Goal: Task Accomplishment & Management: Manage account settings

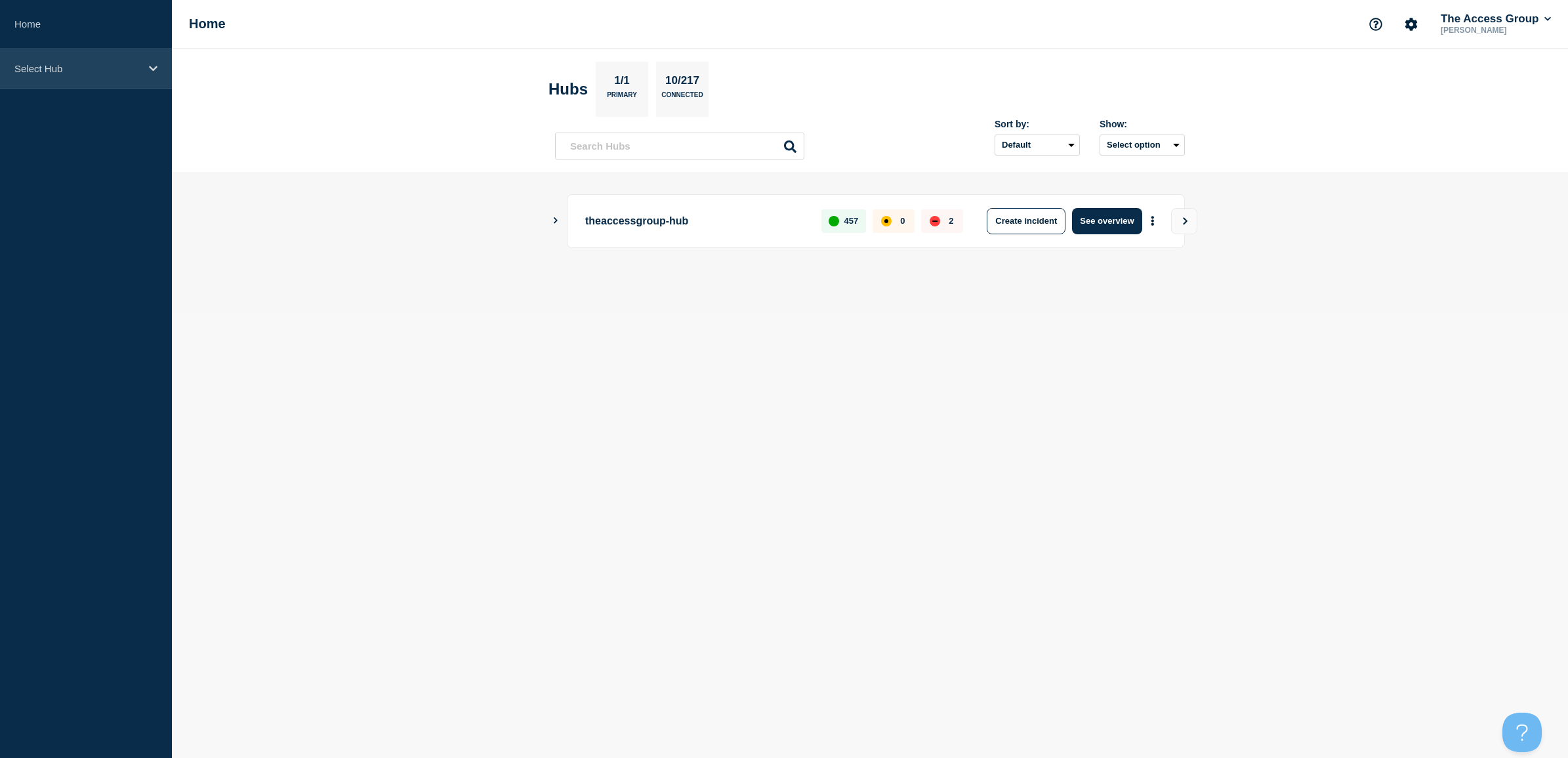
click at [80, 63] on p "Select Hub" at bounding box center [78, 68] width 126 height 11
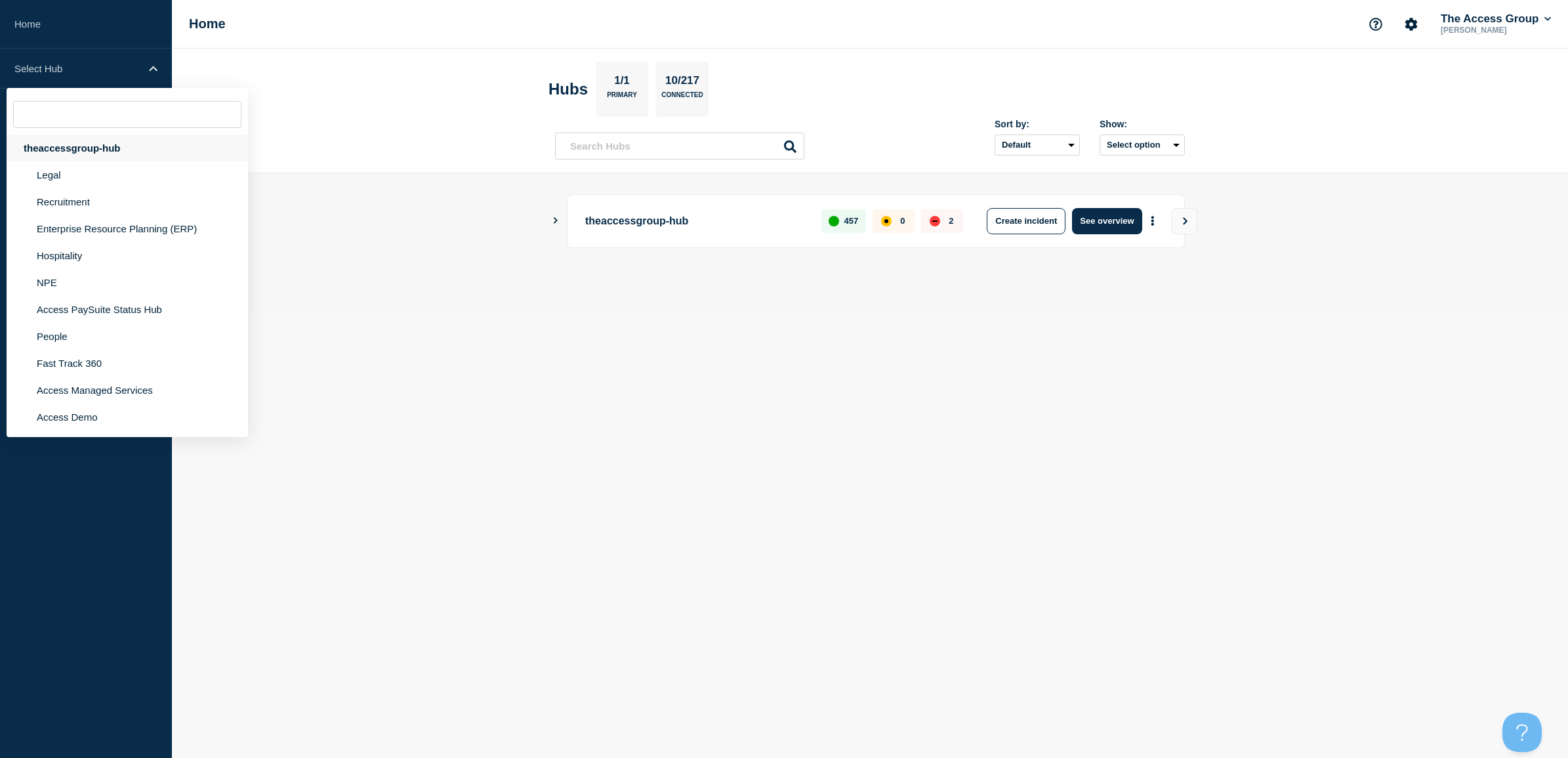
click at [90, 143] on div "theaccessgroup-hub" at bounding box center [128, 148] width 242 height 27
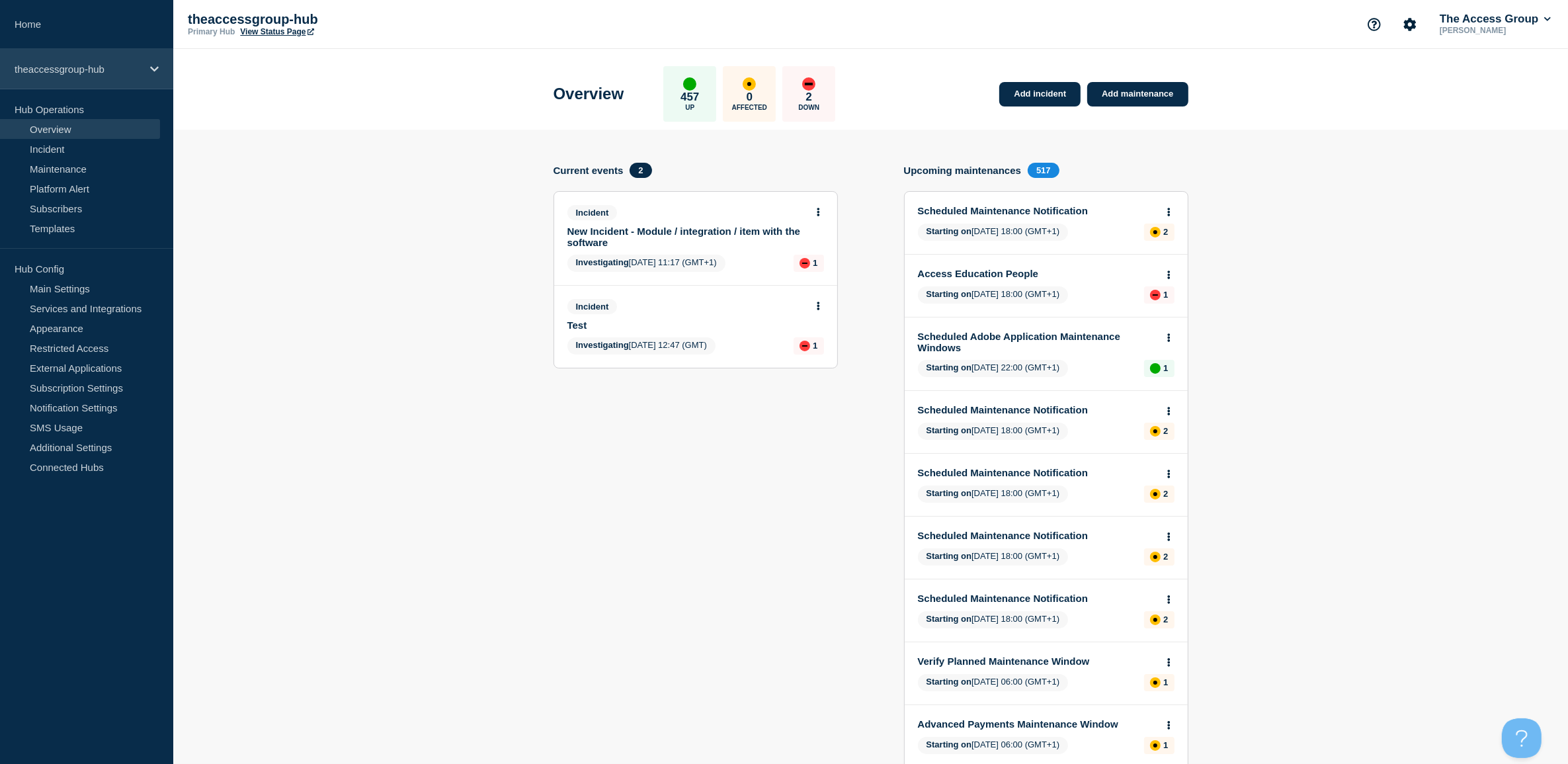
click at [78, 64] on p "theaccessgroup-hub" at bounding box center [79, 69] width 127 height 12
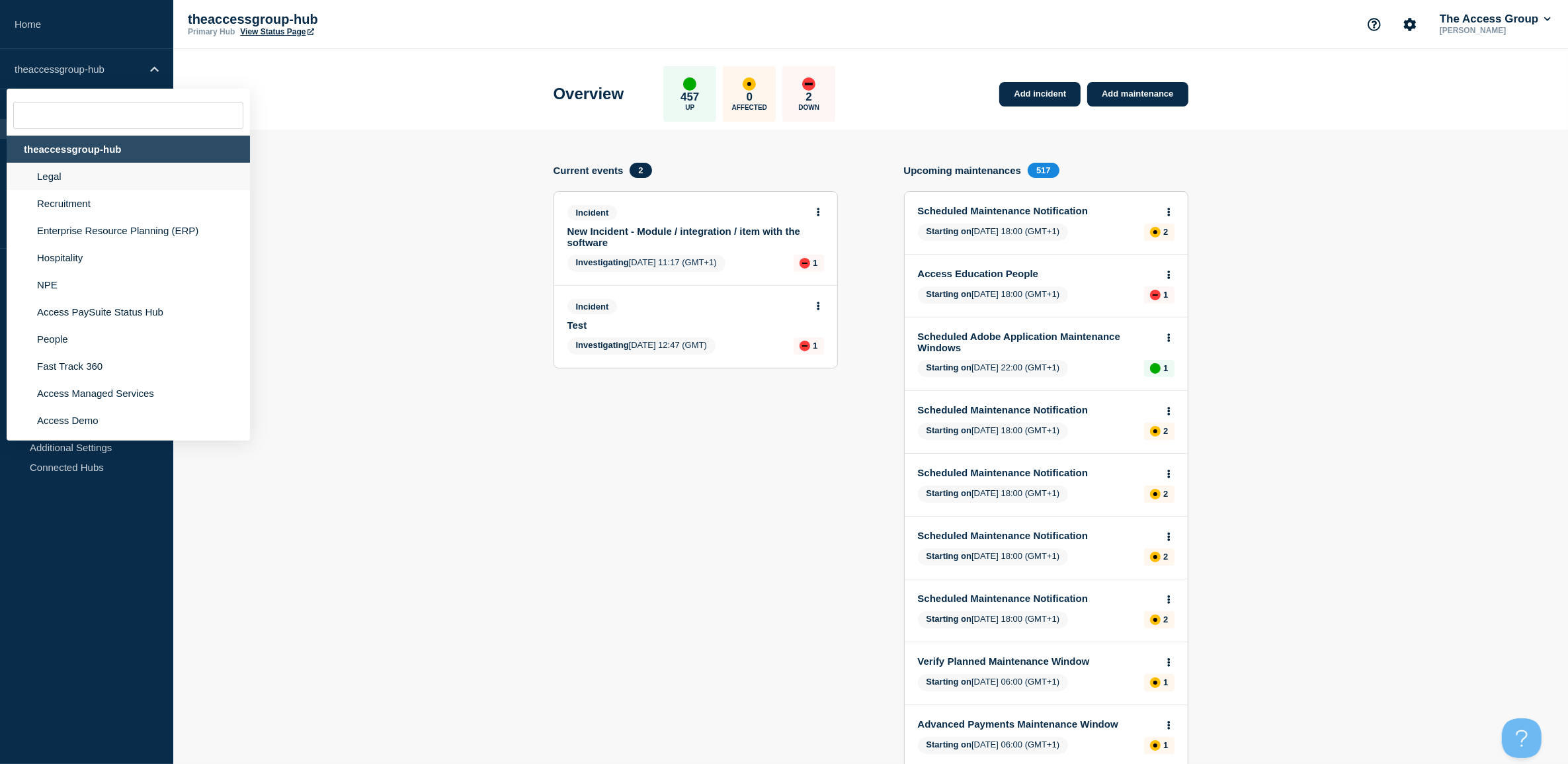
click at [46, 170] on li "Legal" at bounding box center [129, 176] width 244 height 27
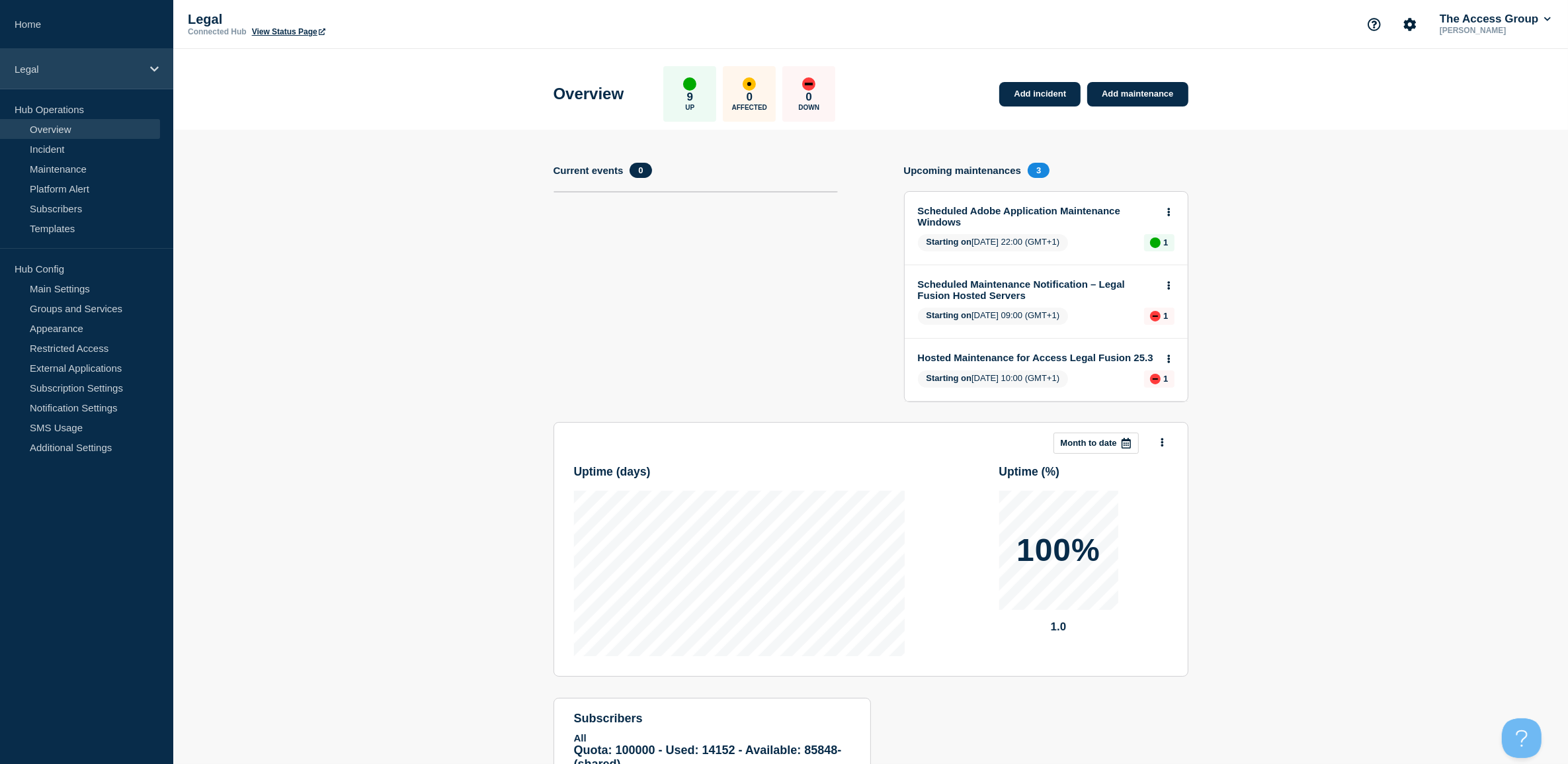
click at [56, 66] on p "Legal" at bounding box center [79, 69] width 127 height 12
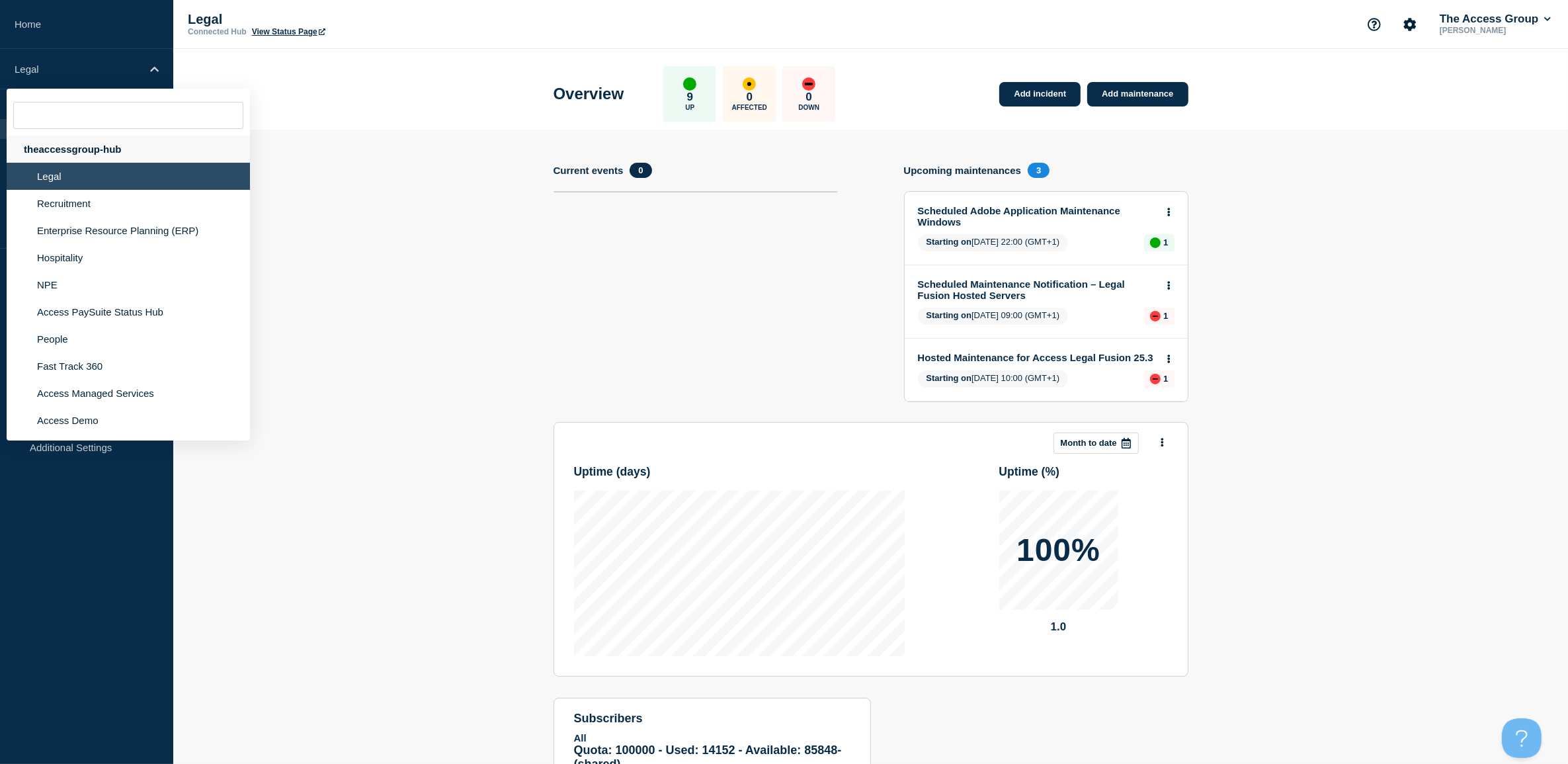
click at [68, 160] on div "theaccessgroup-hub" at bounding box center [129, 149] width 244 height 27
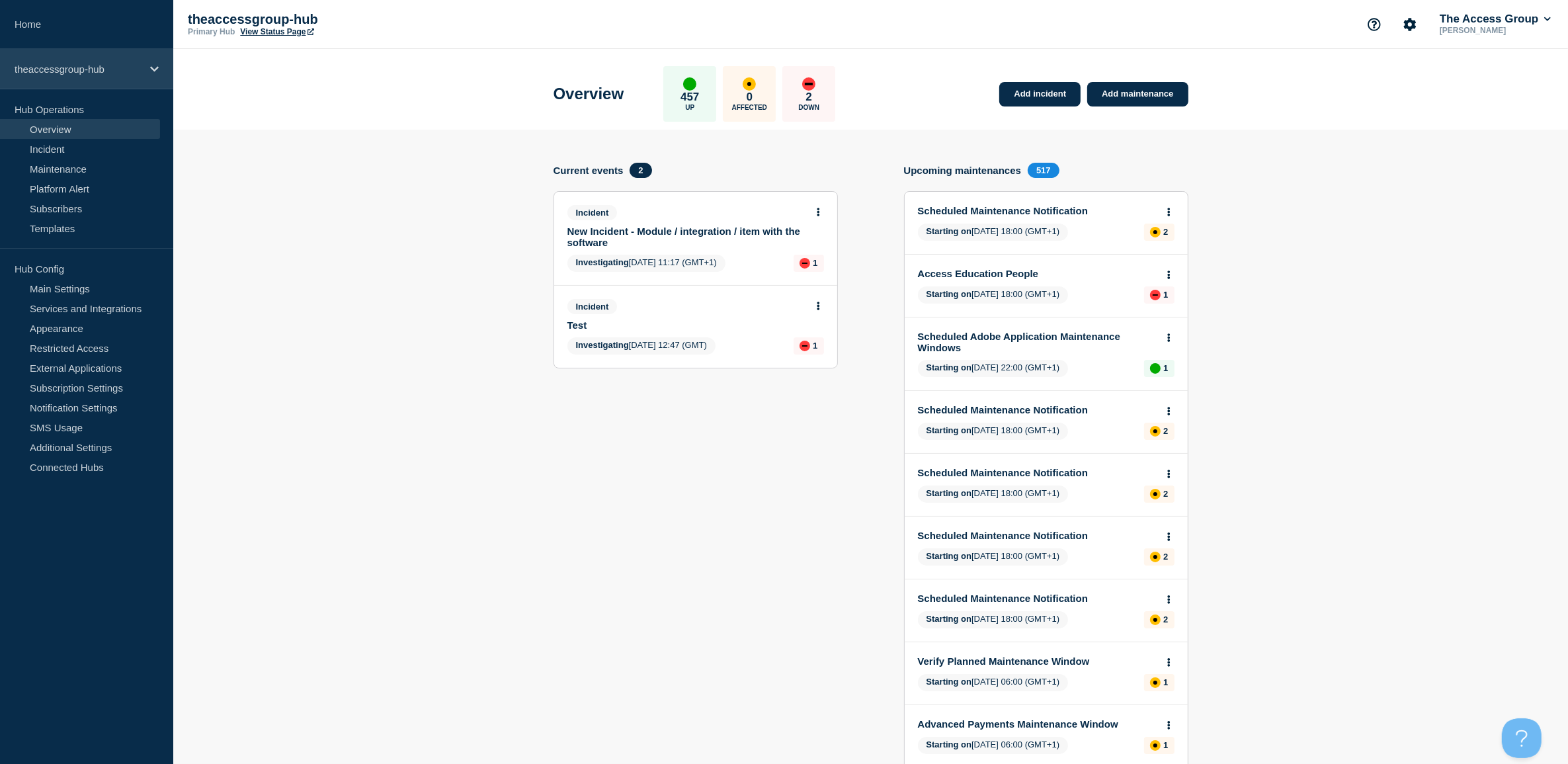
click at [73, 70] on p "theaccessgroup-hub" at bounding box center [79, 69] width 127 height 12
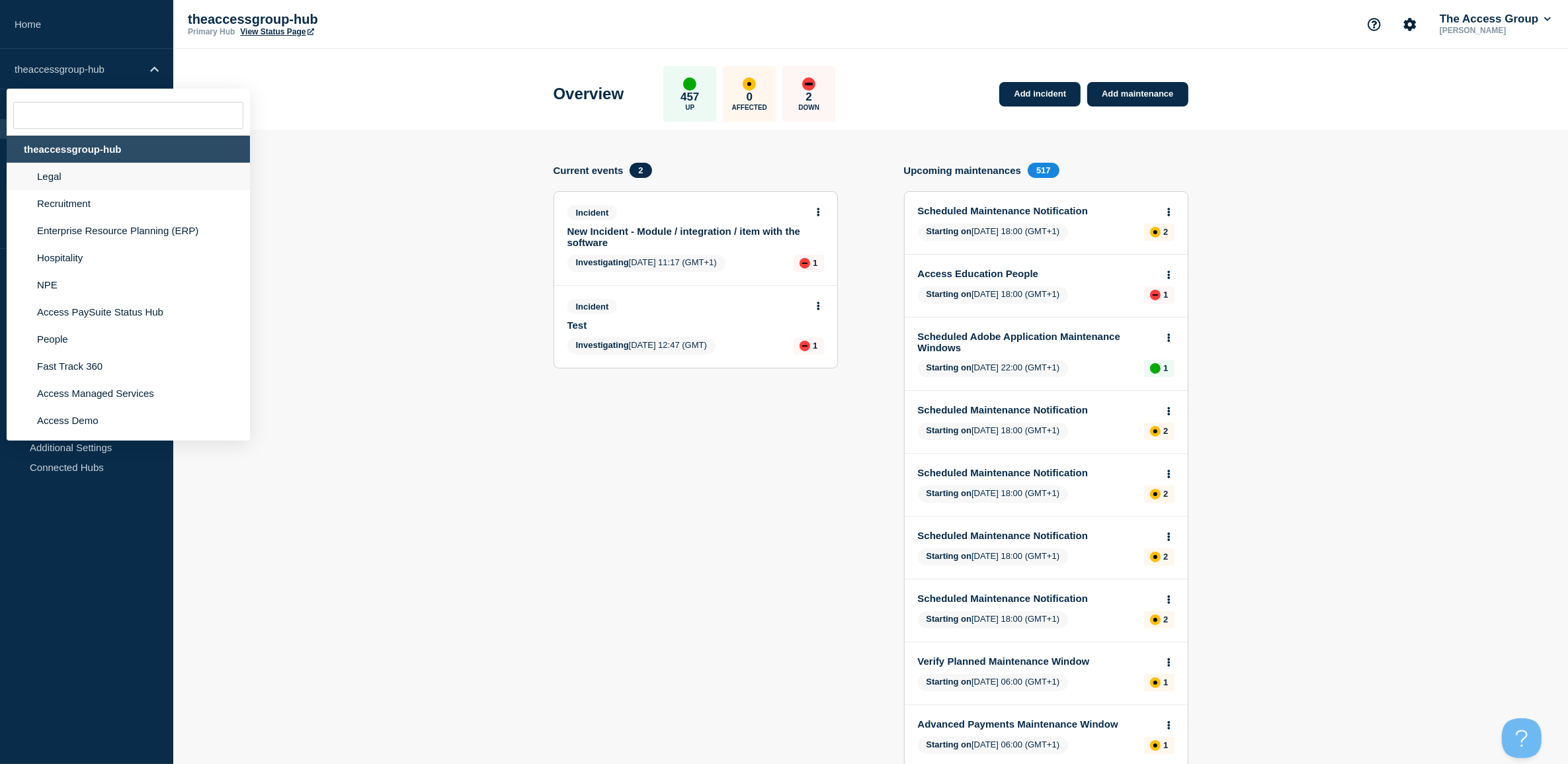
click at [64, 187] on li "Legal" at bounding box center [129, 176] width 244 height 27
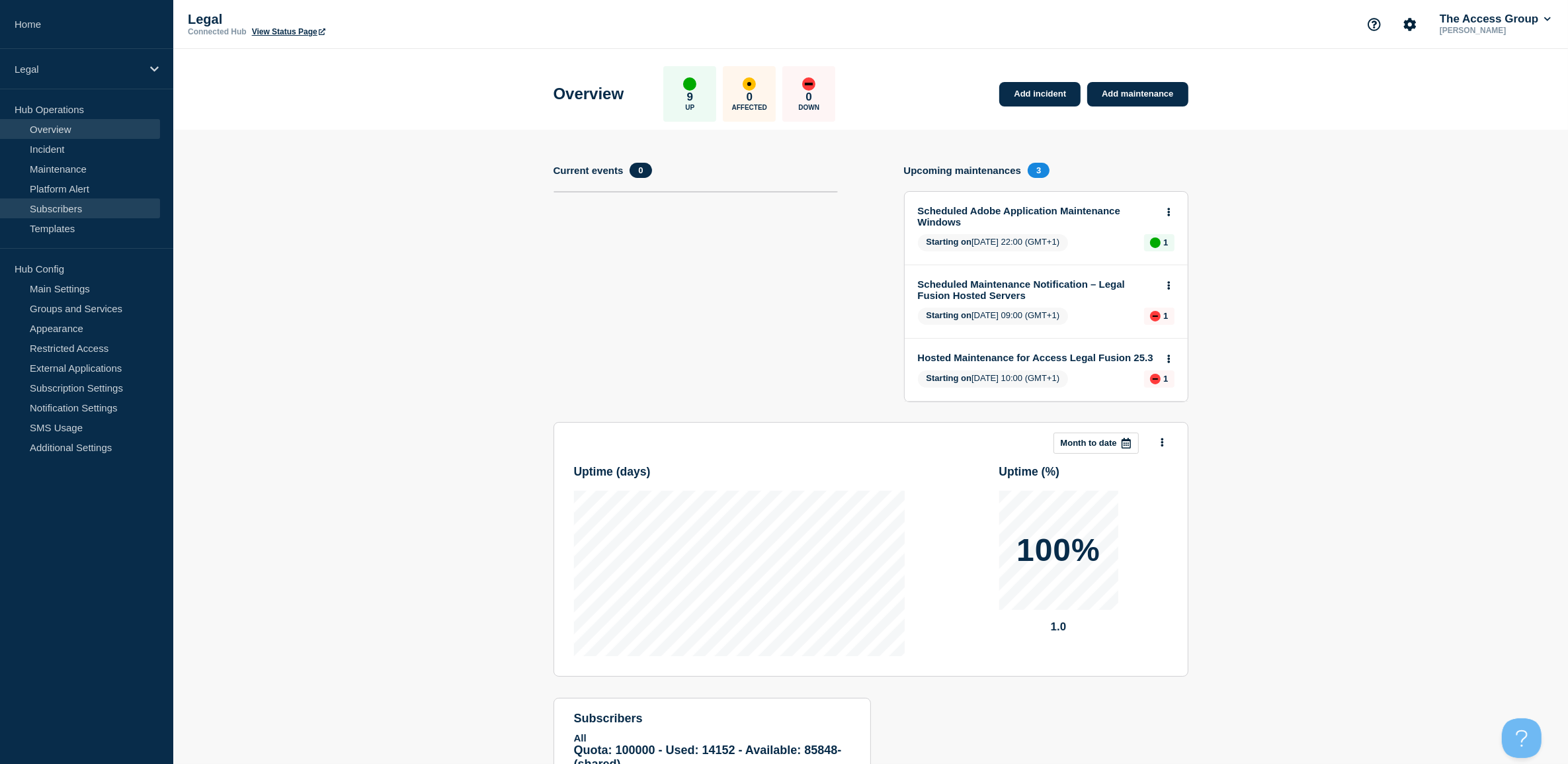
click at [66, 207] on link "Subscribers" at bounding box center [80, 208] width 160 height 20
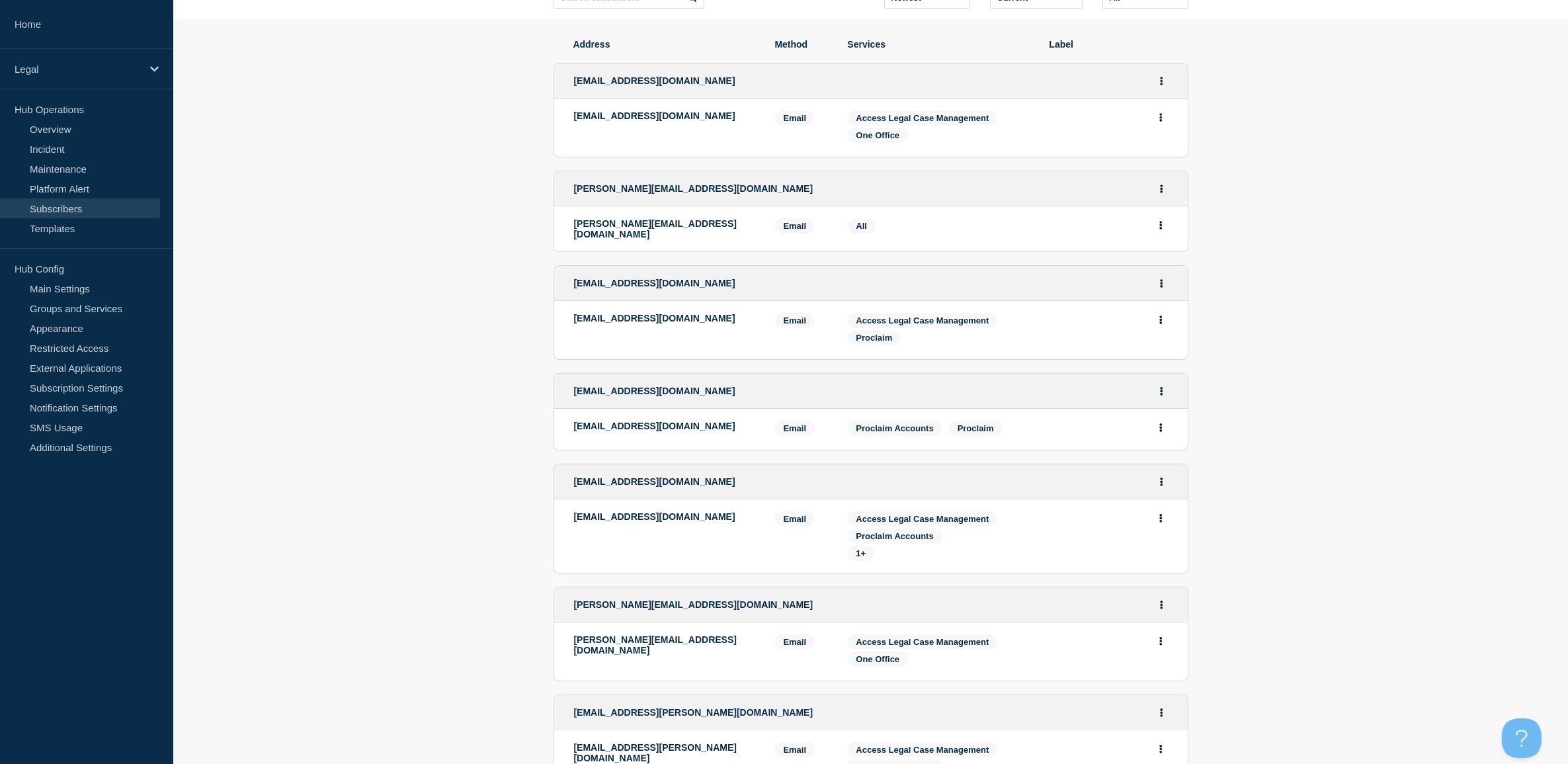
scroll to position [248, 0]
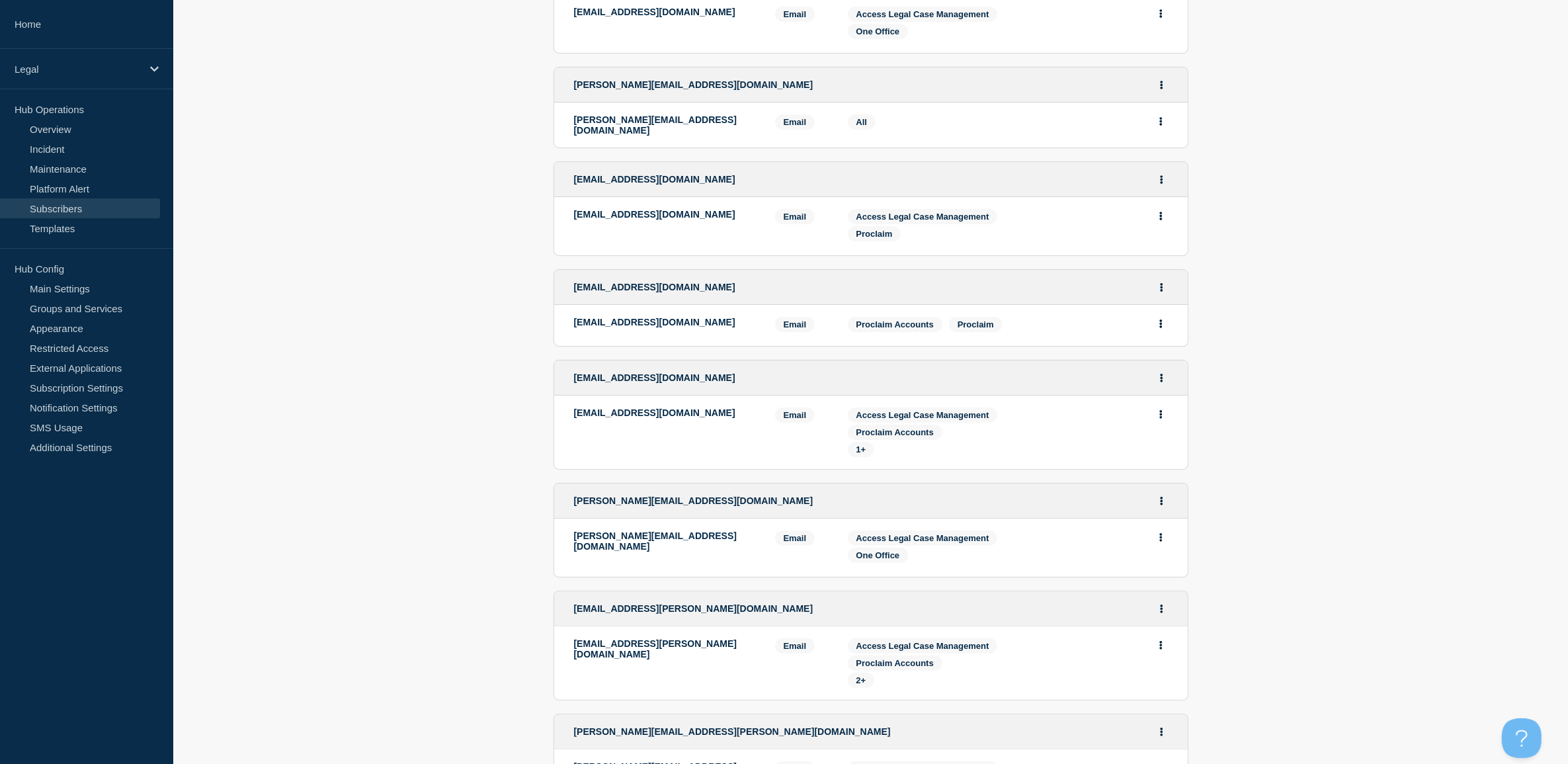
drag, startPoint x: 725, startPoint y: 204, endPoint x: 574, endPoint y: 203, distance: 151.0
click at [574, 209] on p "[EMAIL_ADDRESS][DOMAIN_NAME]" at bounding box center [665, 215] width 181 height 11
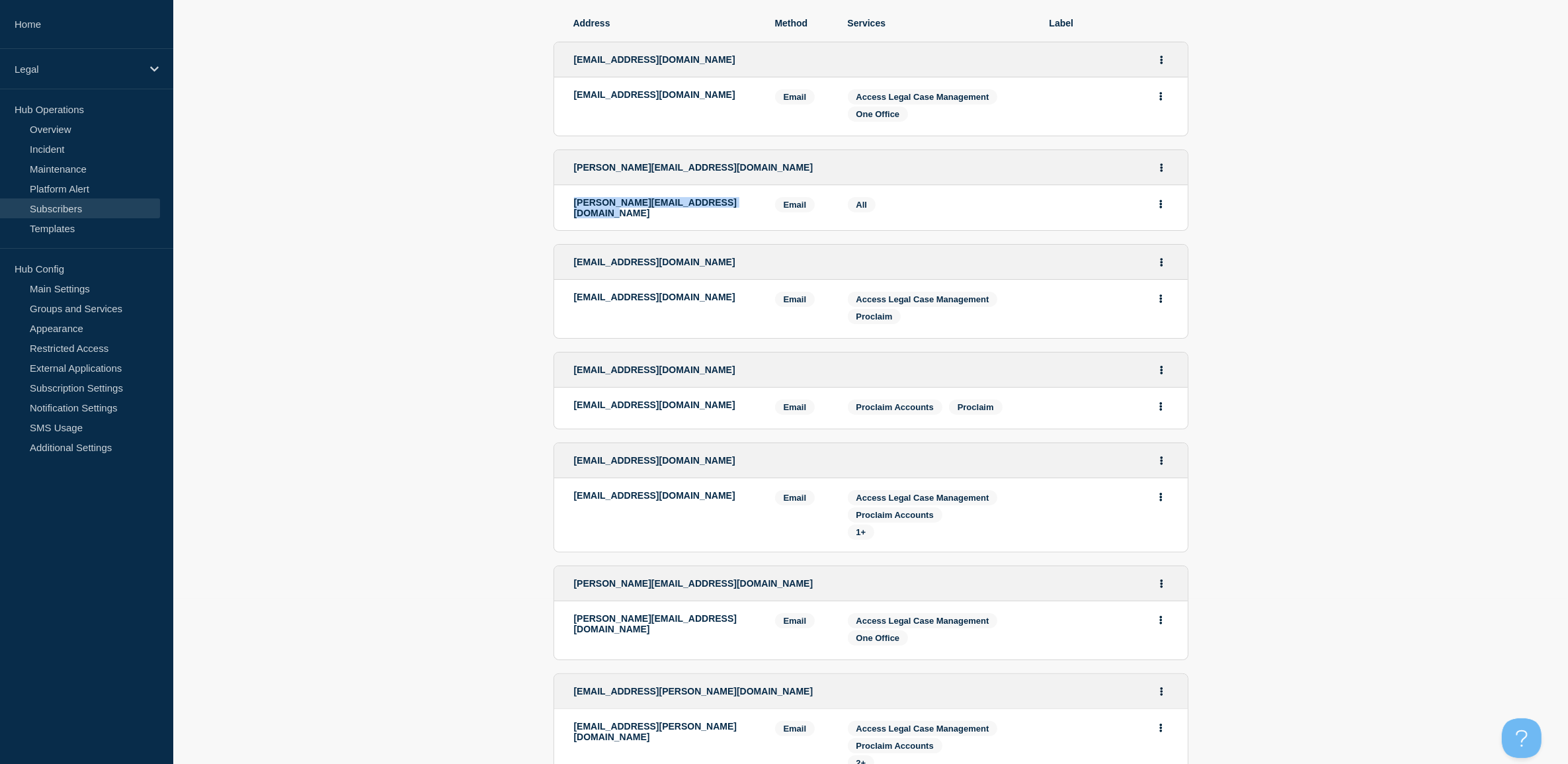
drag, startPoint x: 742, startPoint y: 199, endPoint x: 570, endPoint y: 194, distance: 172.1
click at [570, 194] on li "[PERSON_NAME][EMAIL_ADDRESS][DOMAIN_NAME] Email Email: [PERSON_NAME][EMAIL_ADDR…" at bounding box center [871, 208] width 633 height 45
copy p "[PERSON_NAME][EMAIL_ADDRESS][DOMAIN_NAME]"
click at [1155, 202] on button "Actions" at bounding box center [1161, 204] width 16 height 20
click at [1161, 170] on icon "Actions" at bounding box center [1161, 167] width 3 height 9
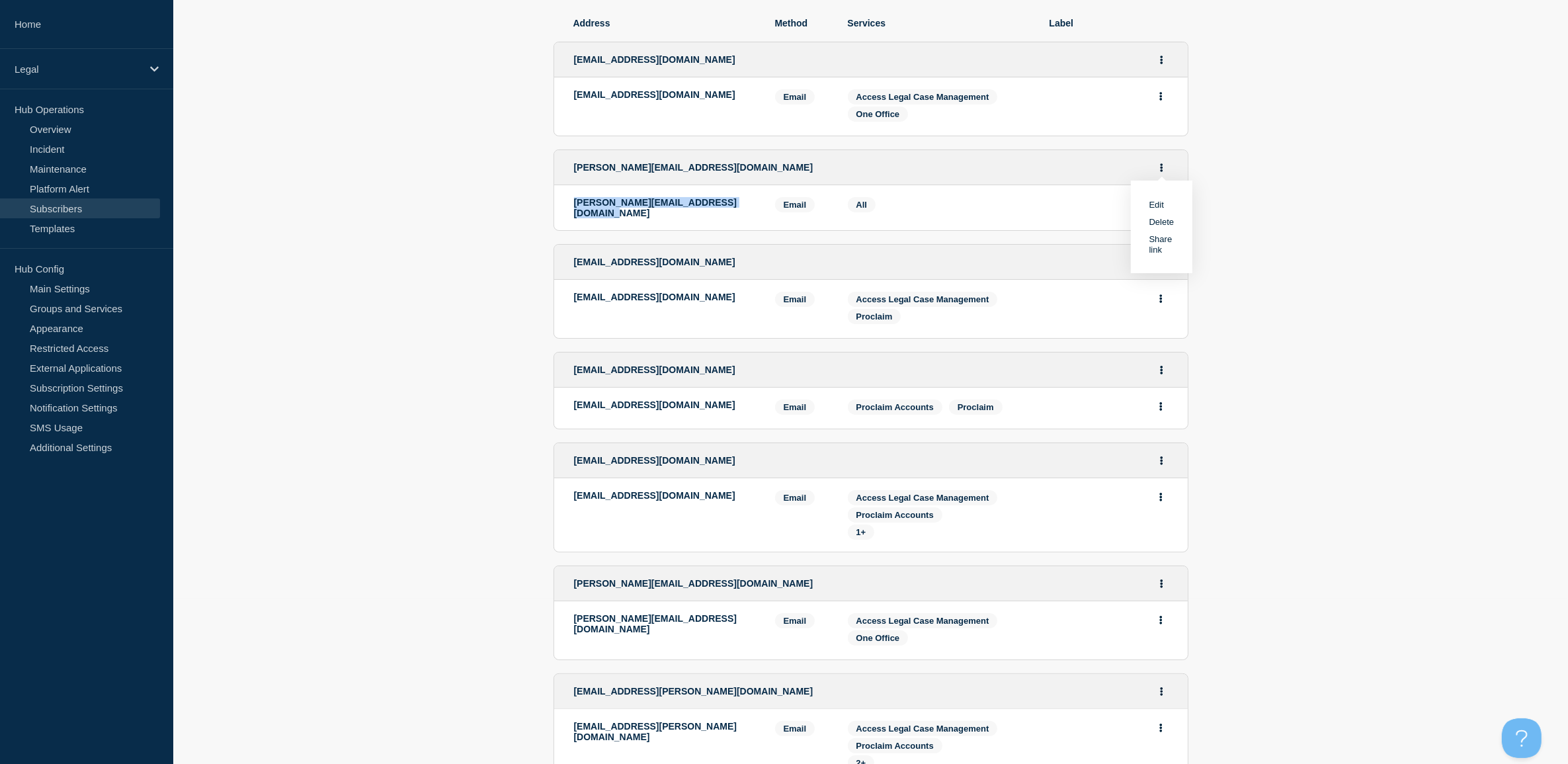
click at [1161, 203] on link "Edit" at bounding box center [1157, 204] width 15 height 10
